Goal: Complete application form

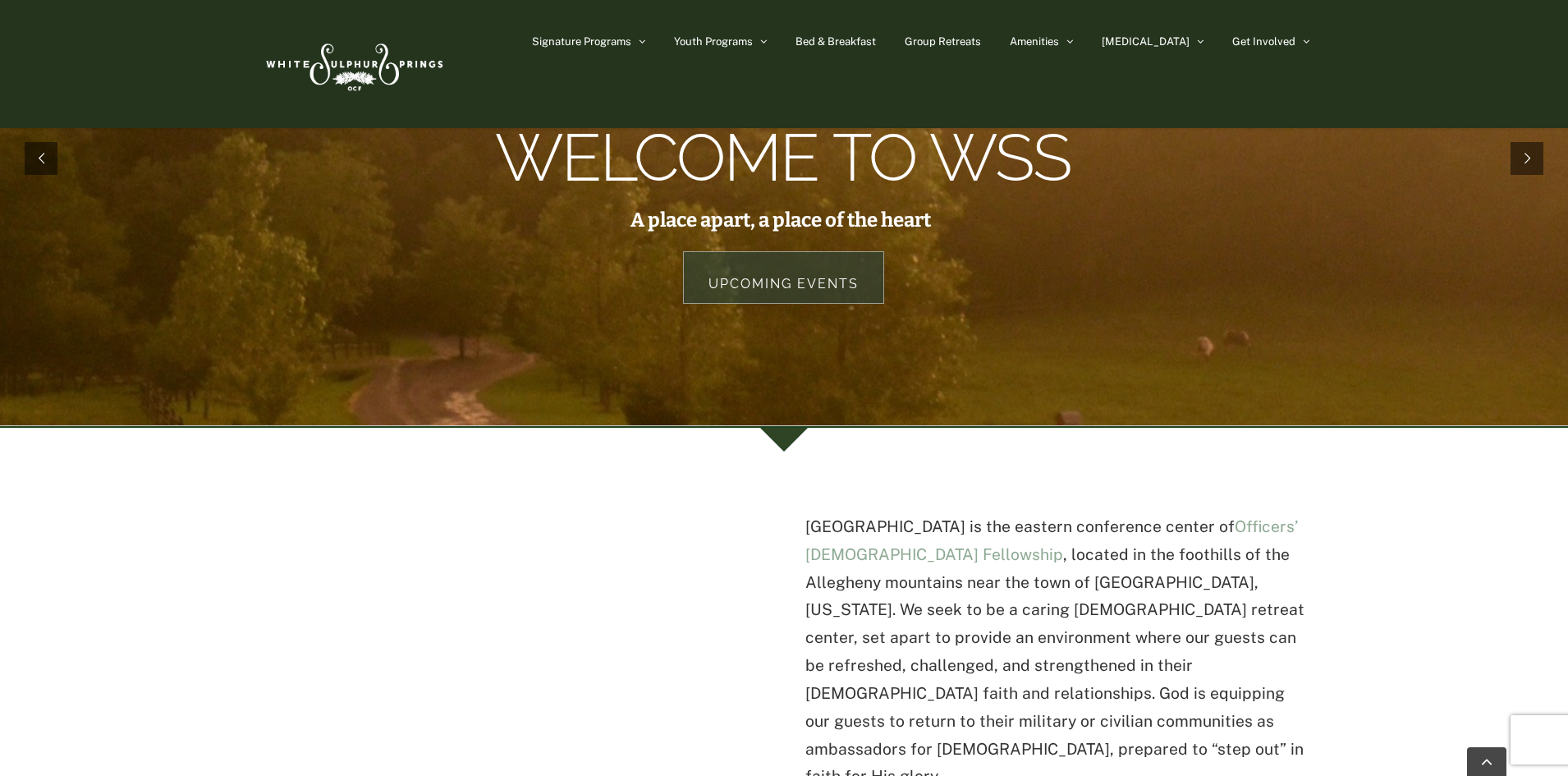
scroll to position [102, 0]
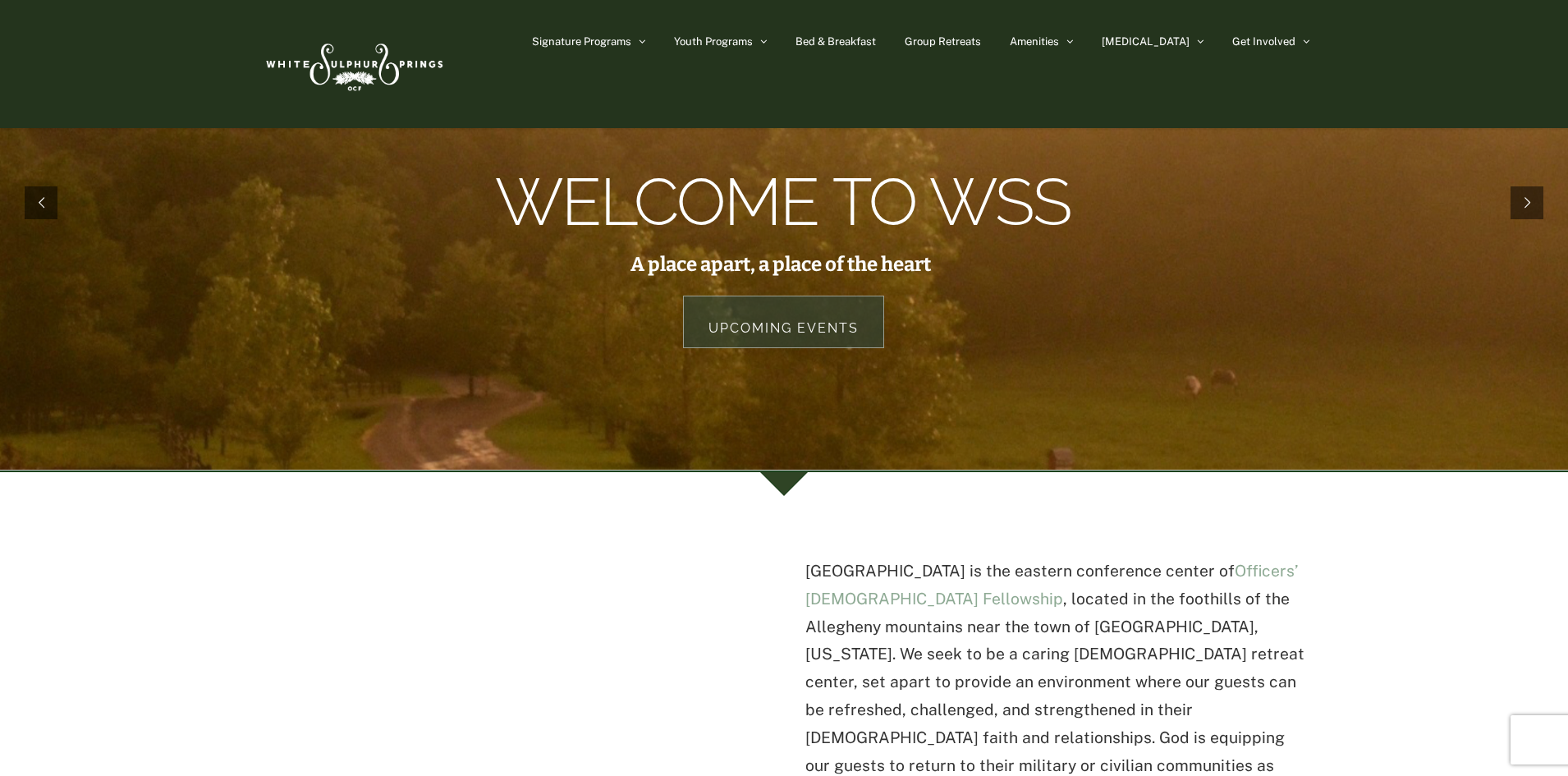
click at [741, 326] on link "Upcoming Events" at bounding box center [784, 321] width 201 height 52
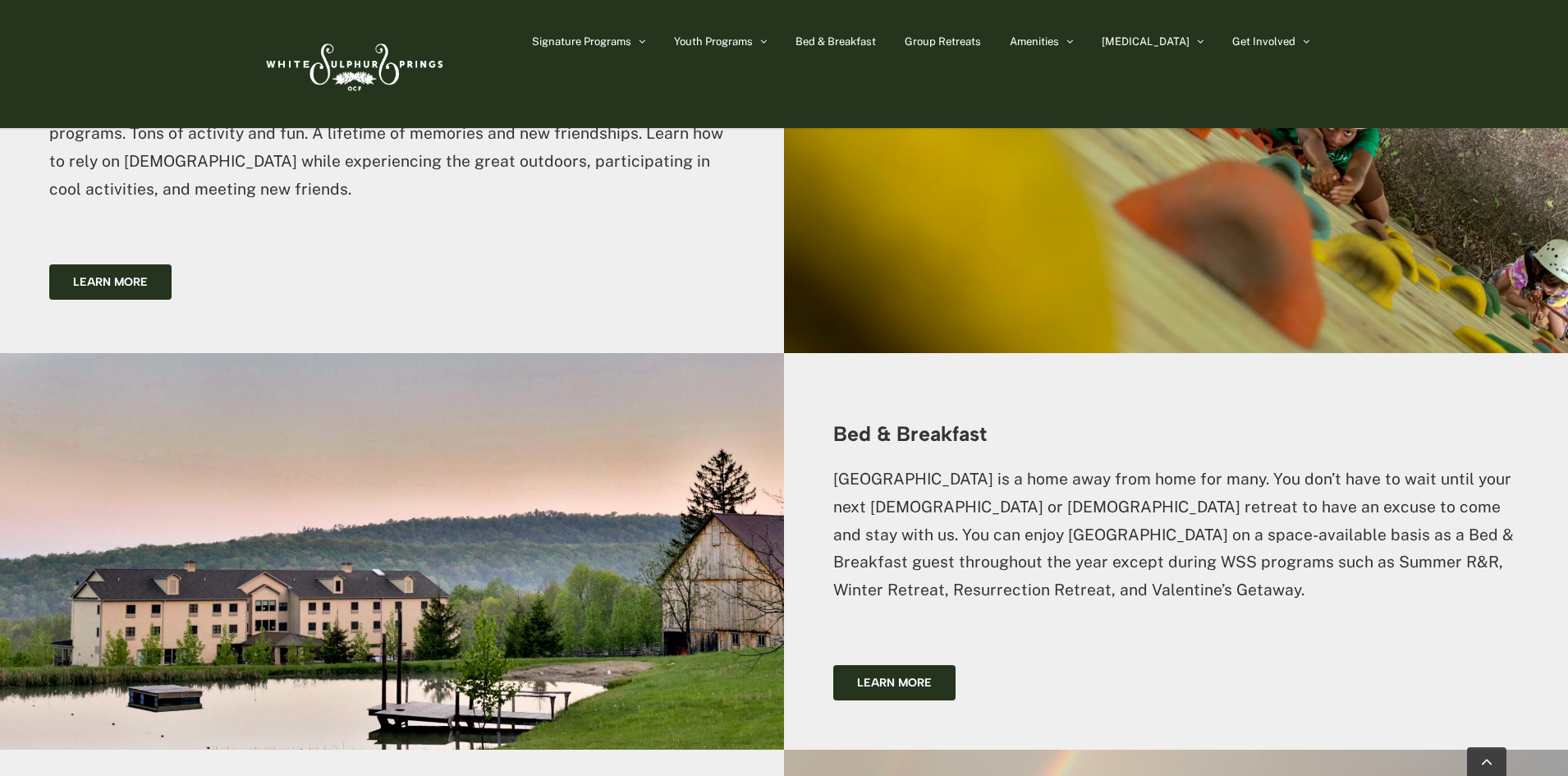
scroll to position [2663, 0]
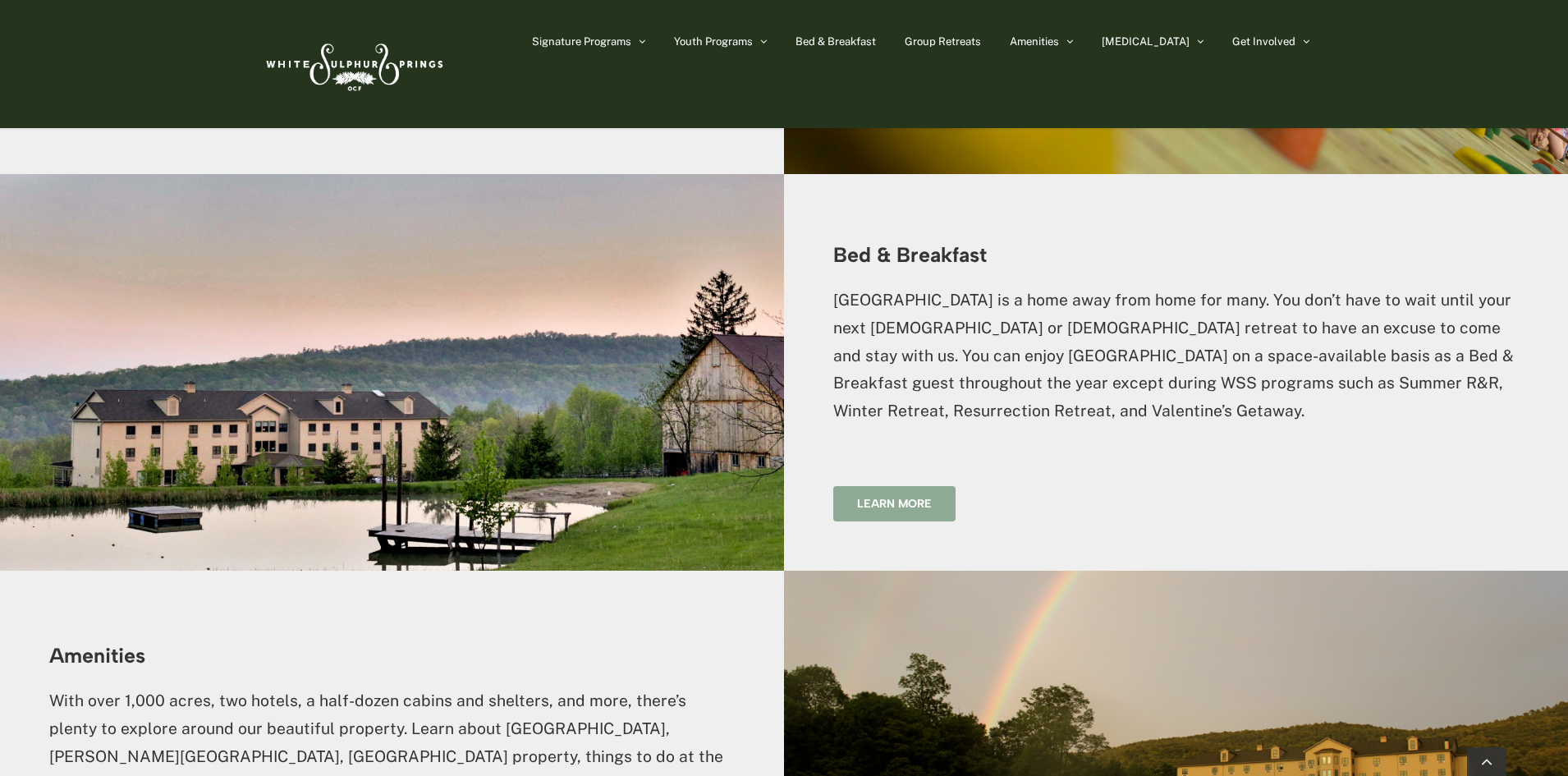
click at [925, 496] on span "Learn more" at bounding box center [894, 503] width 74 height 14
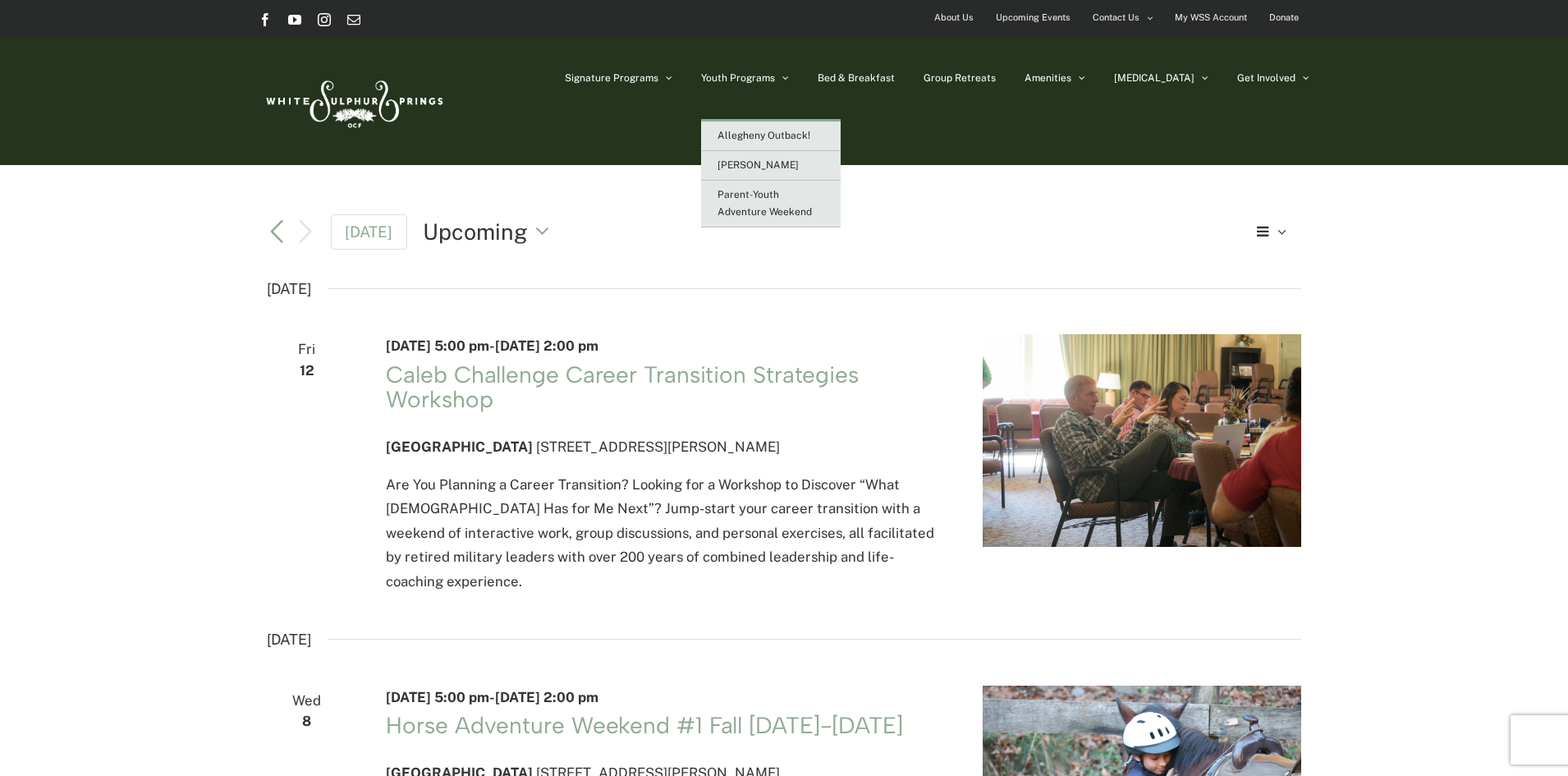
click at [785, 217] on link "Parent-Youth Adventure Weekend" at bounding box center [771, 204] width 139 height 47
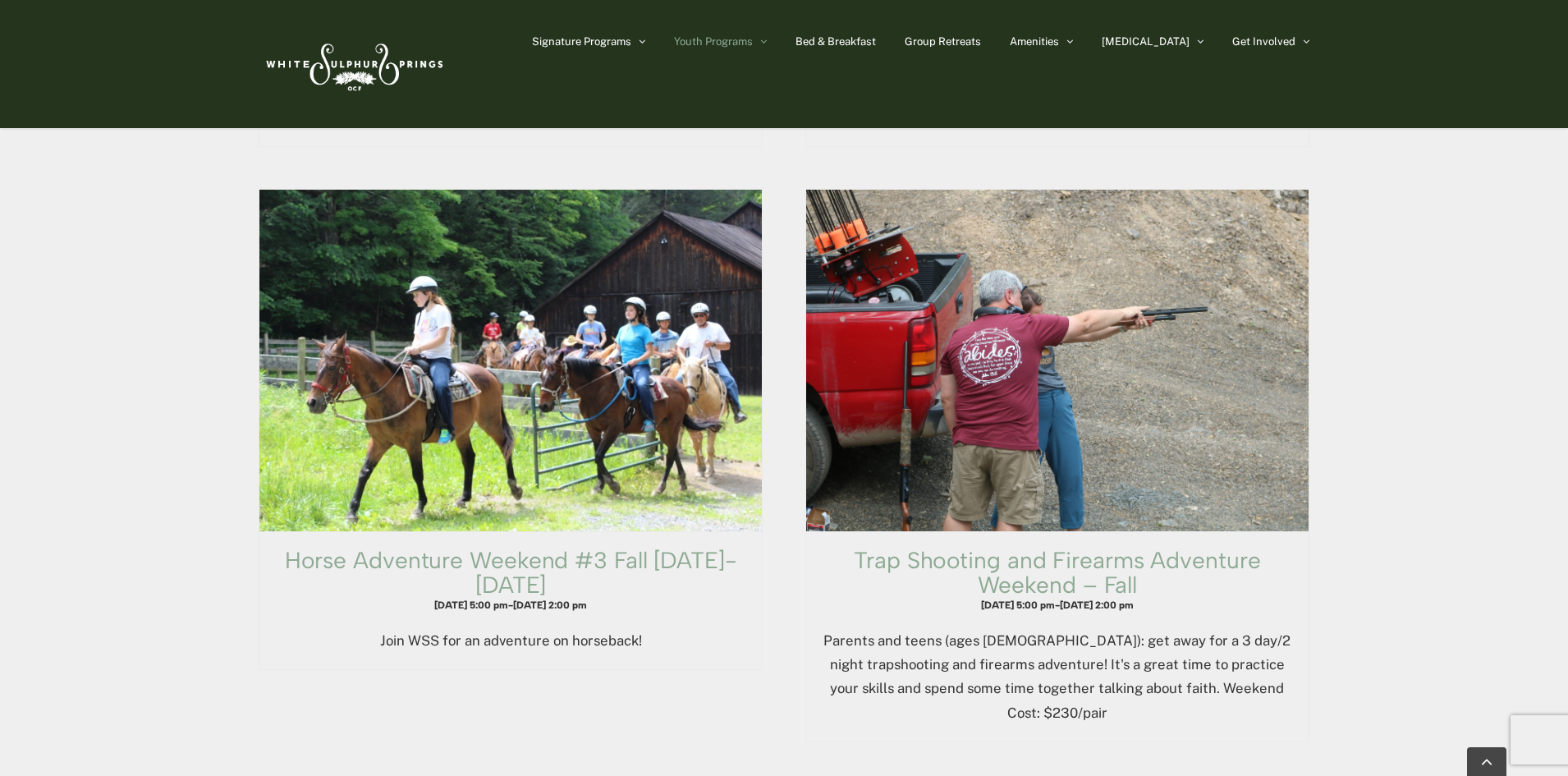
scroll to position [1924, 0]
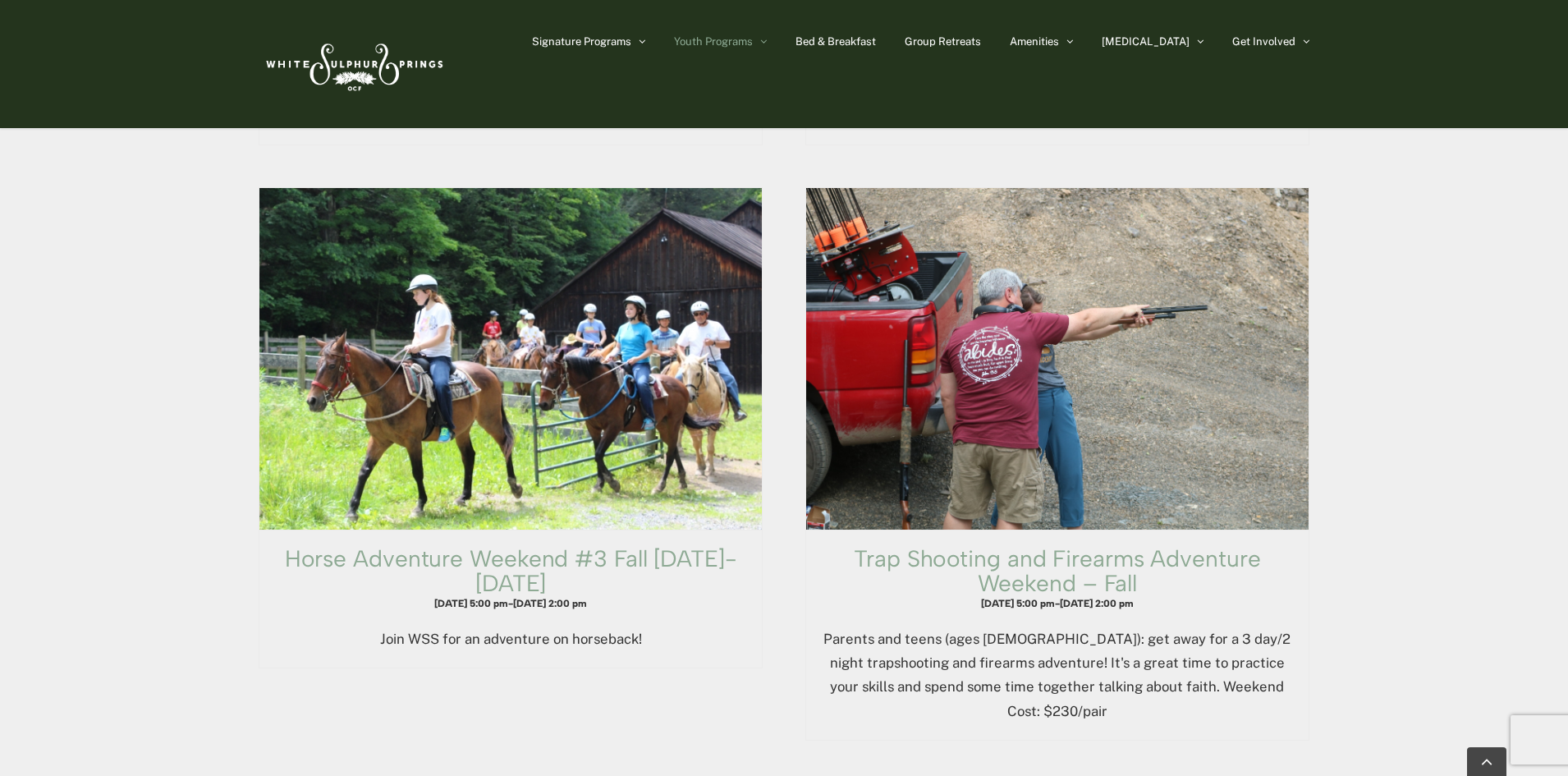
click at [955, 426] on span "Trap Shooting and Firearms Adventure Weekend – Fall" at bounding box center [1058, 359] width 503 height 341
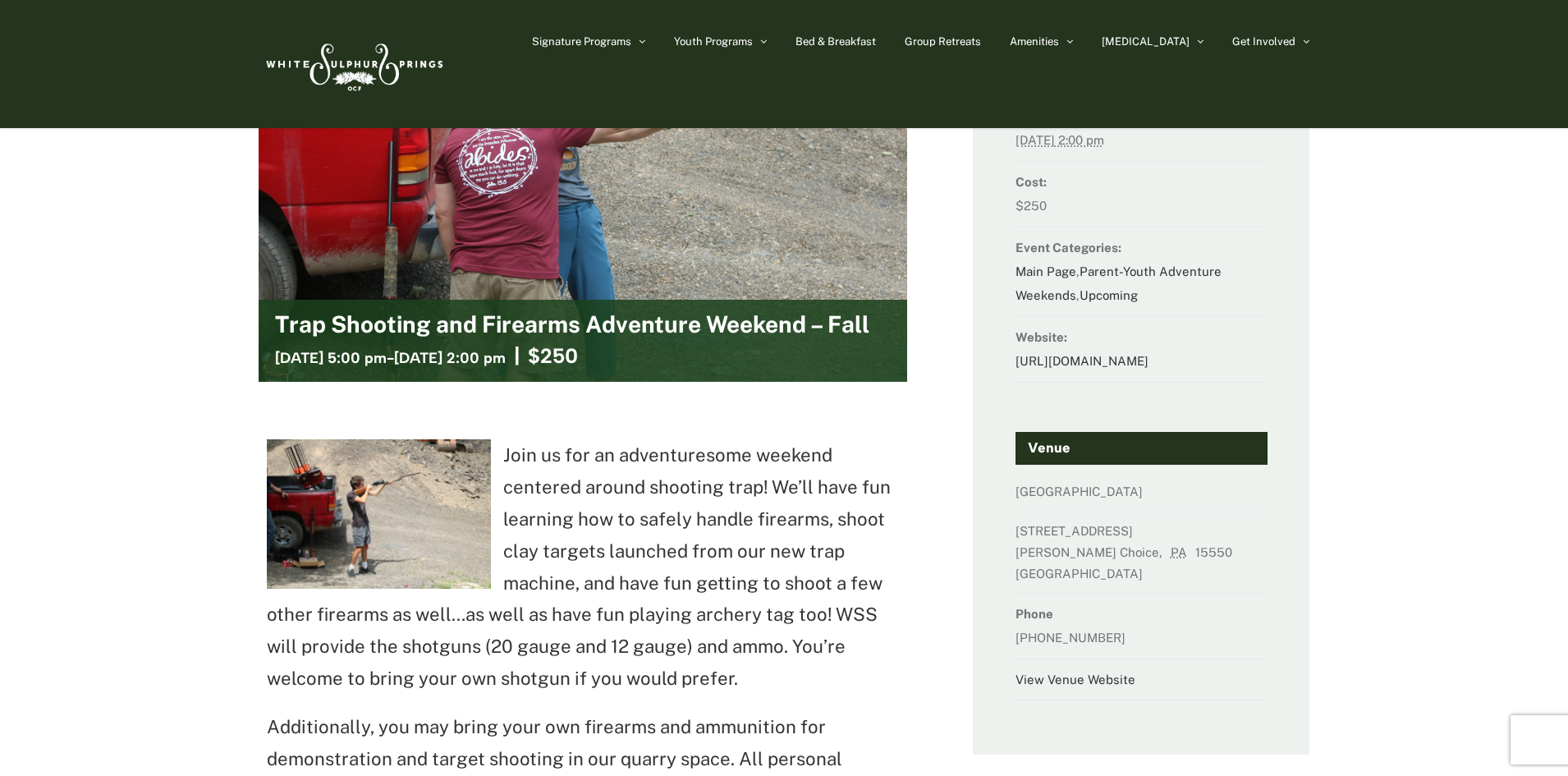
scroll to position [138, 0]
click at [1035, 367] on link "[URL][DOMAIN_NAME]" at bounding box center [1082, 360] width 133 height 14
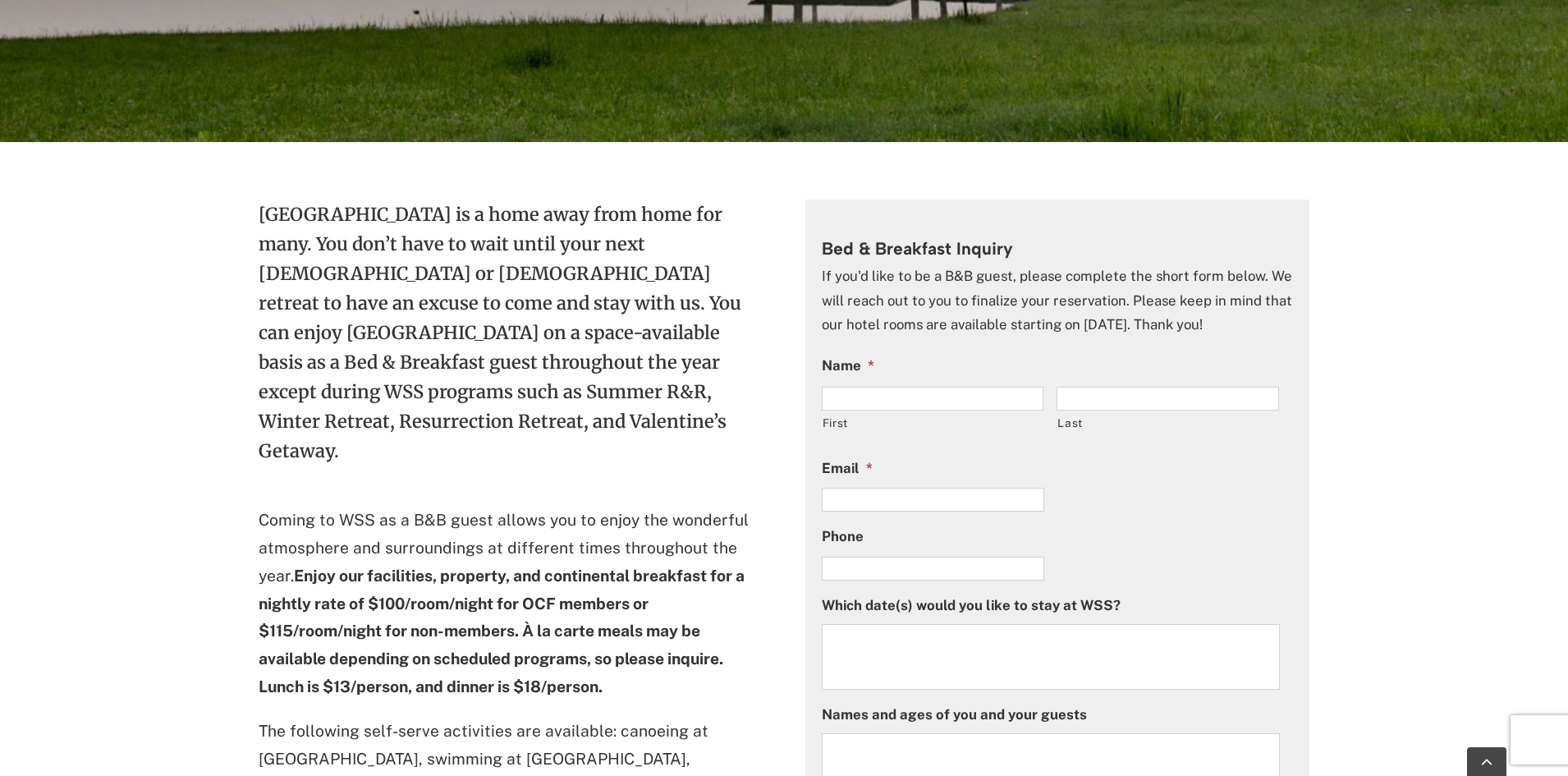
scroll to position [472, 0]
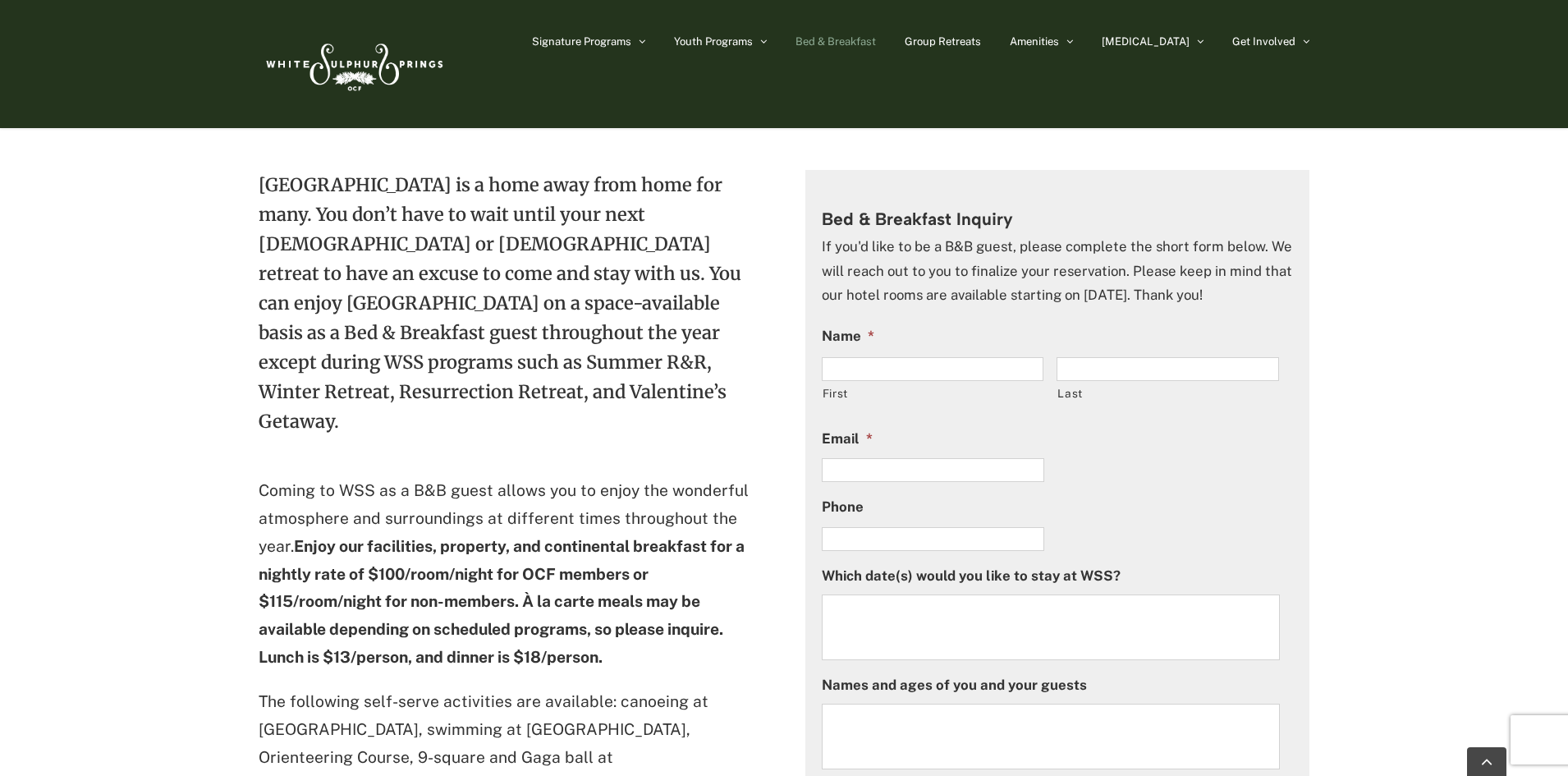
click at [873, 384] on label "First" at bounding box center [934, 394] width 222 height 24
click at [873, 381] on input "First" at bounding box center [933, 369] width 223 height 24
type input "******"
type input "**********"
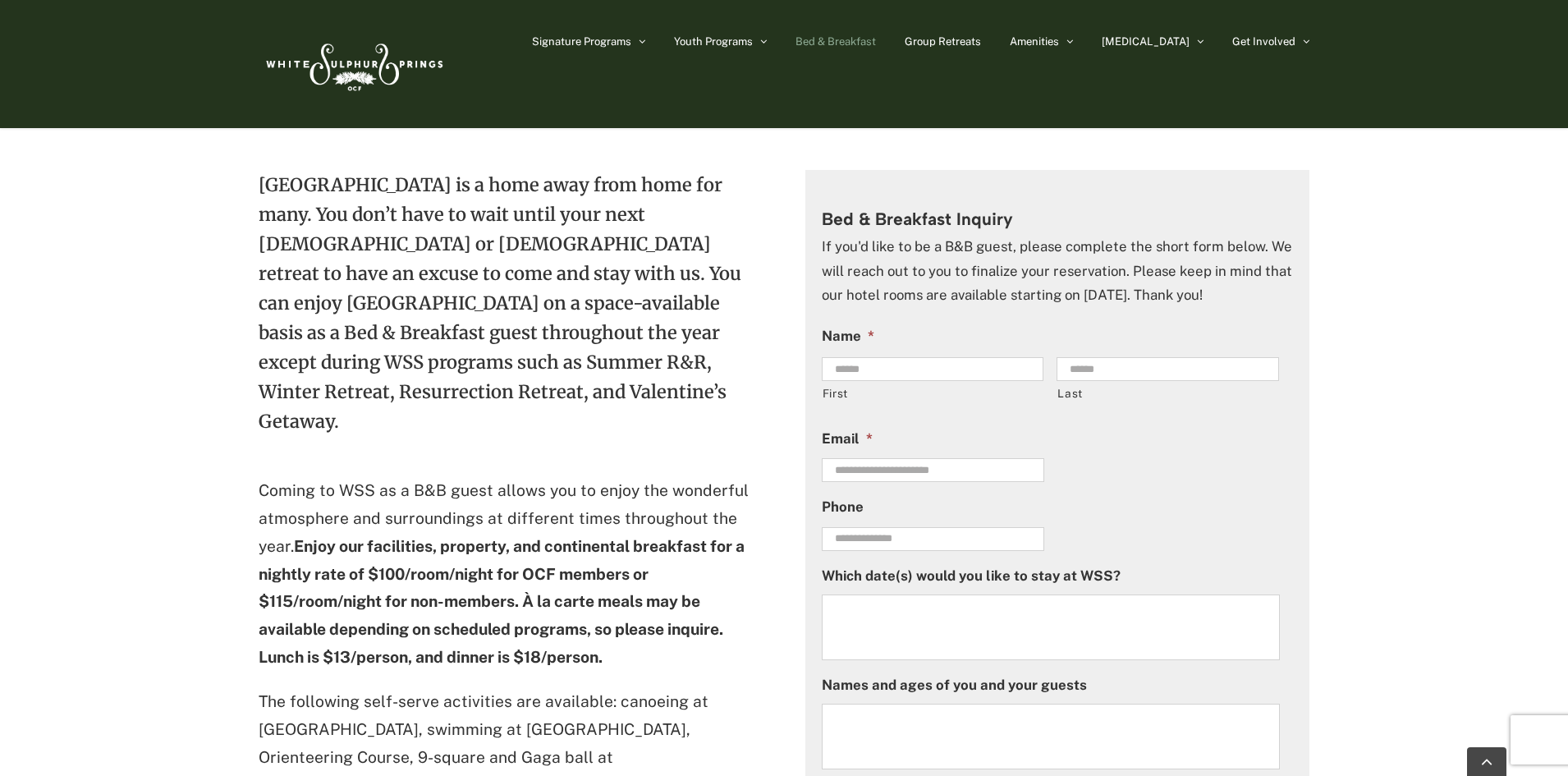
type input "**********"
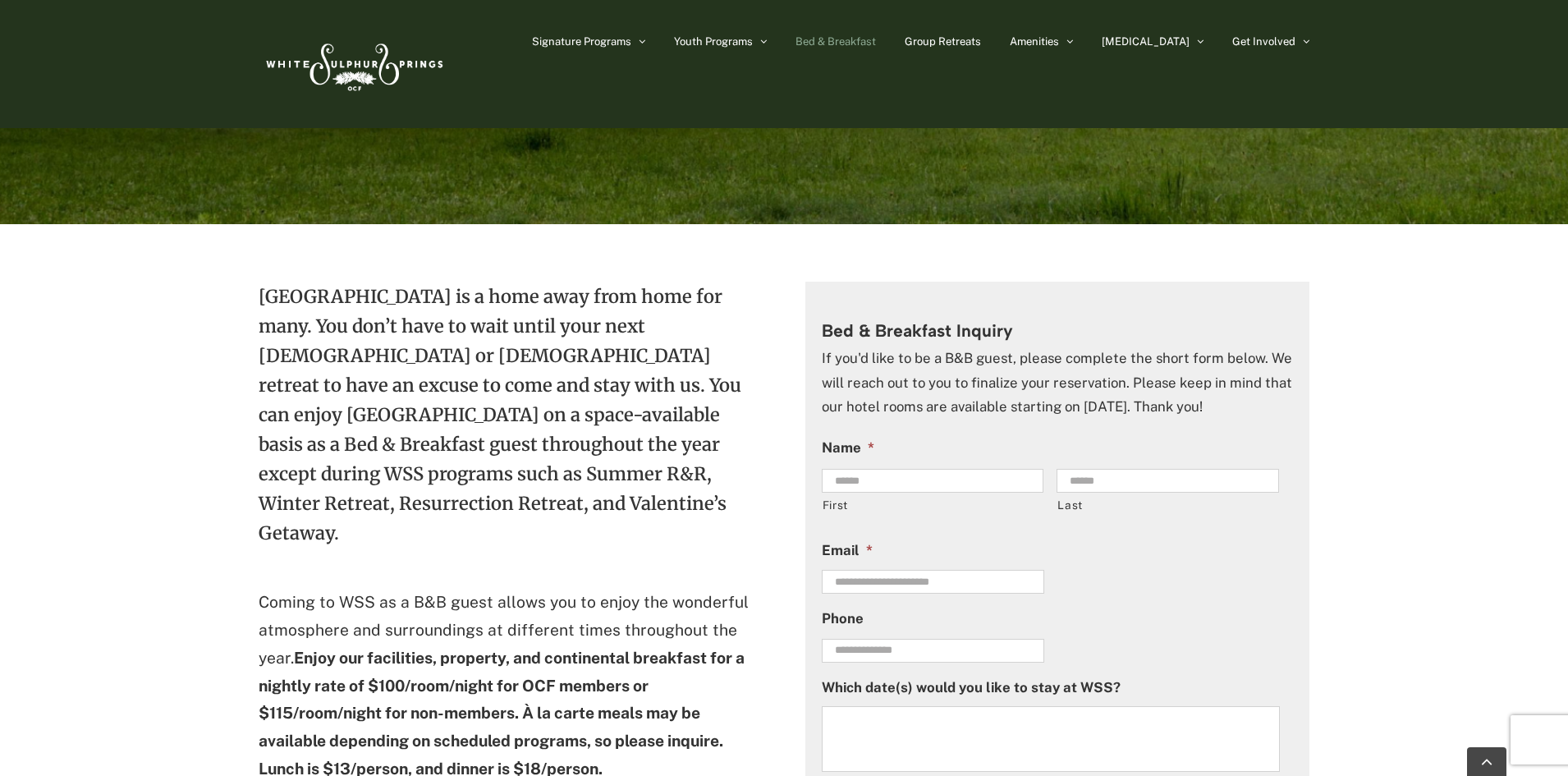
scroll to position [366, 0]
